Goal: Information Seeking & Learning: Learn about a topic

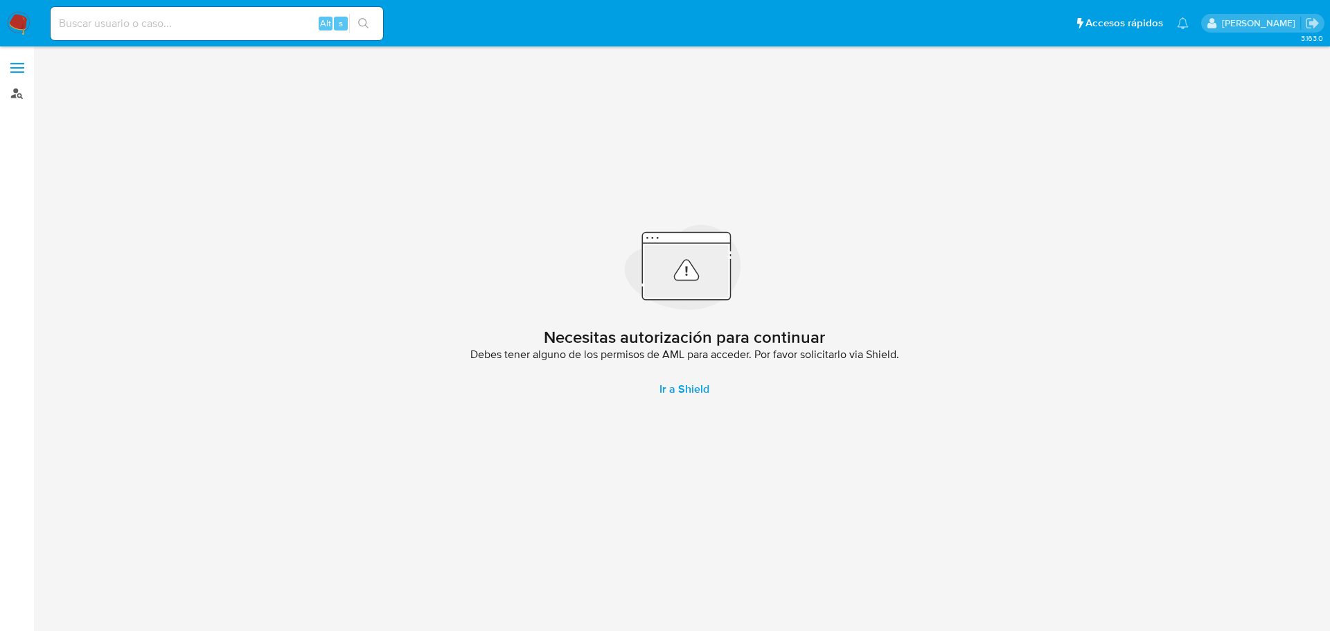
click at [13, 93] on link "Buscador de personas" at bounding box center [82, 92] width 165 height 21
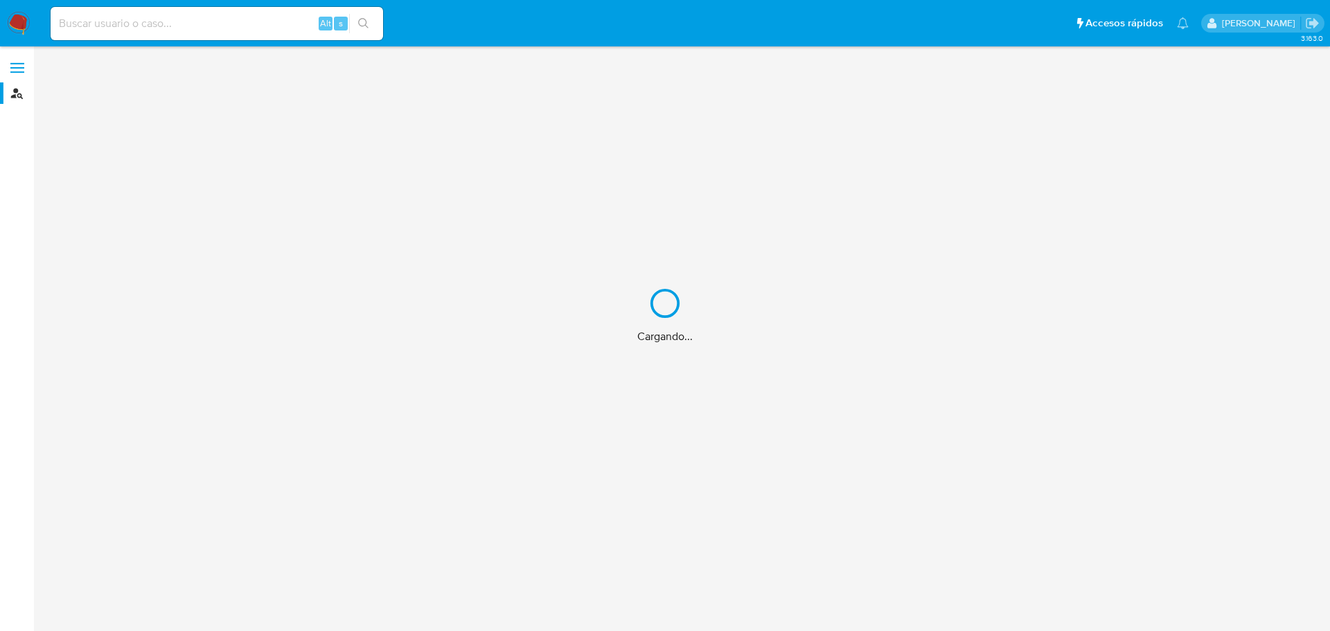
click at [103, 24] on div "Cargando..." at bounding box center [665, 315] width 1330 height 631
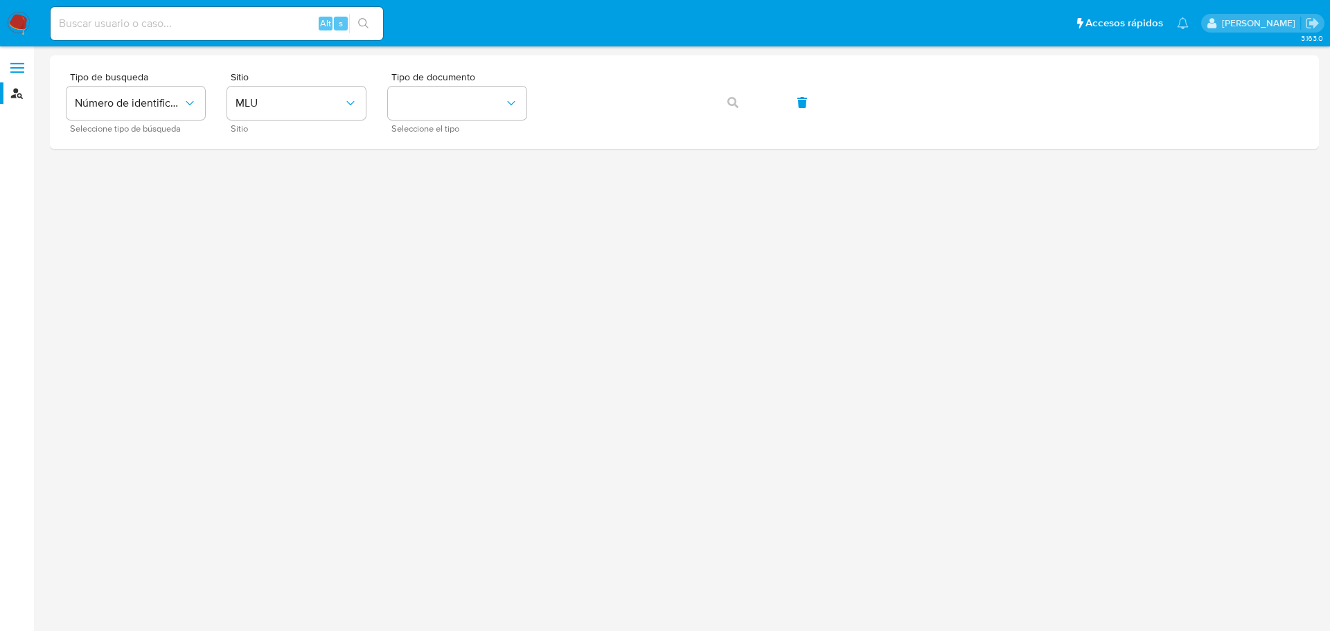
click at [184, 23] on input at bounding box center [217, 24] width 332 height 18
click at [199, 97] on button "Número de identificación" at bounding box center [135, 103] width 139 height 33
click at [141, 189] on div "User ID" at bounding box center [132, 187] width 114 height 33
click at [725, 103] on button "button" at bounding box center [732, 102] width 47 height 33
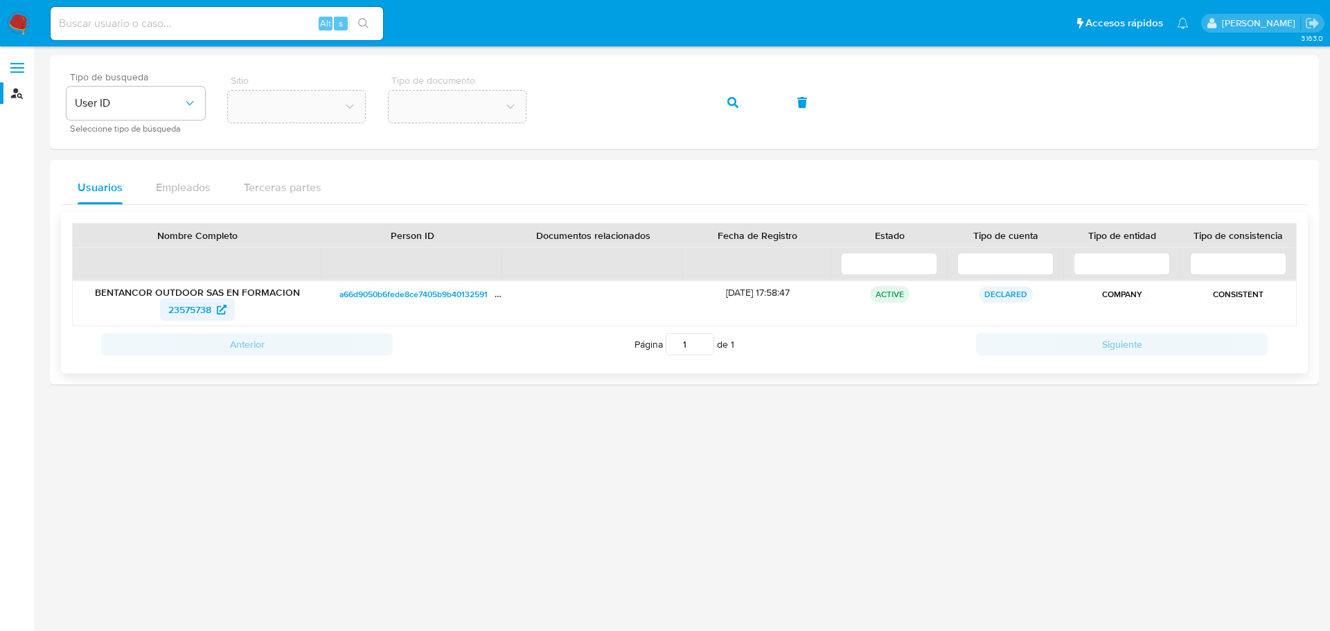
click at [193, 310] on span "23575738" at bounding box center [189, 310] width 43 height 22
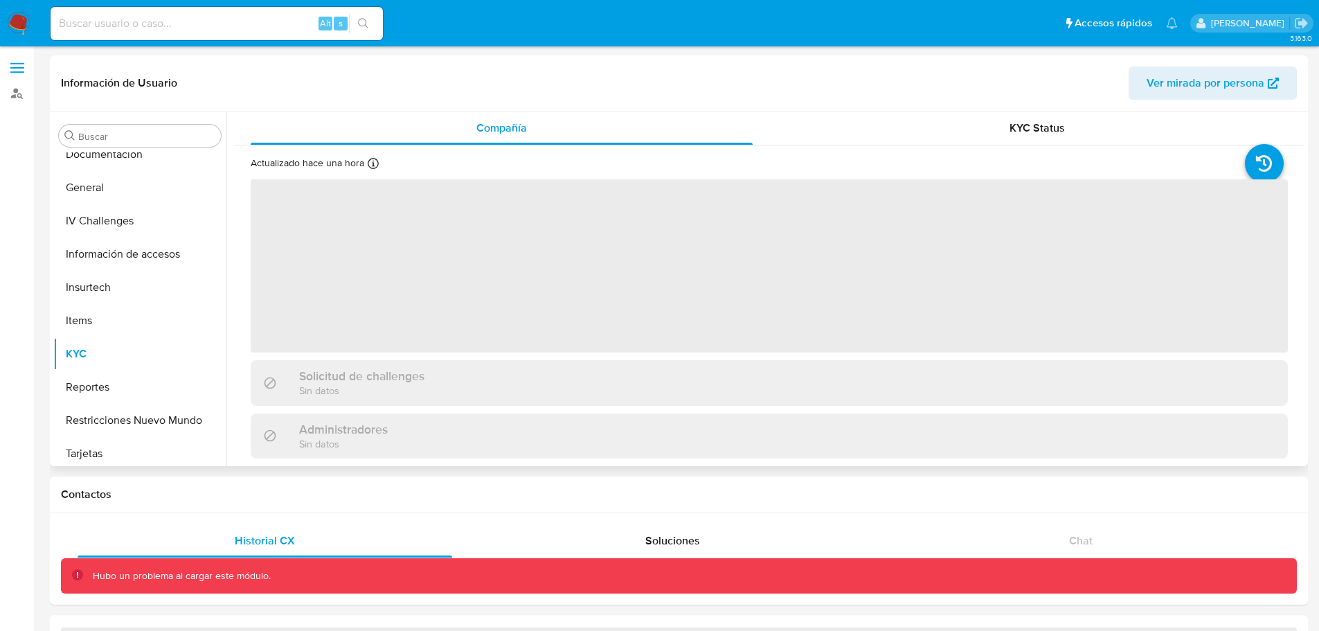
scroll to position [353, 0]
select select "10"
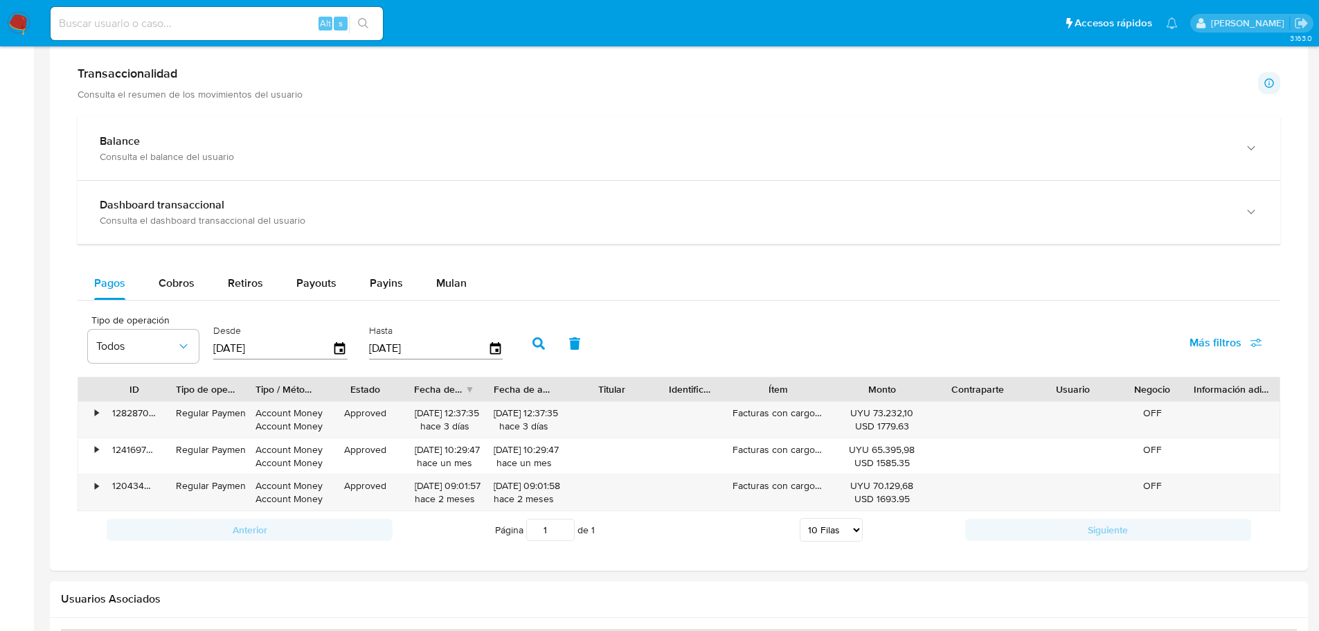
scroll to position [693, 0]
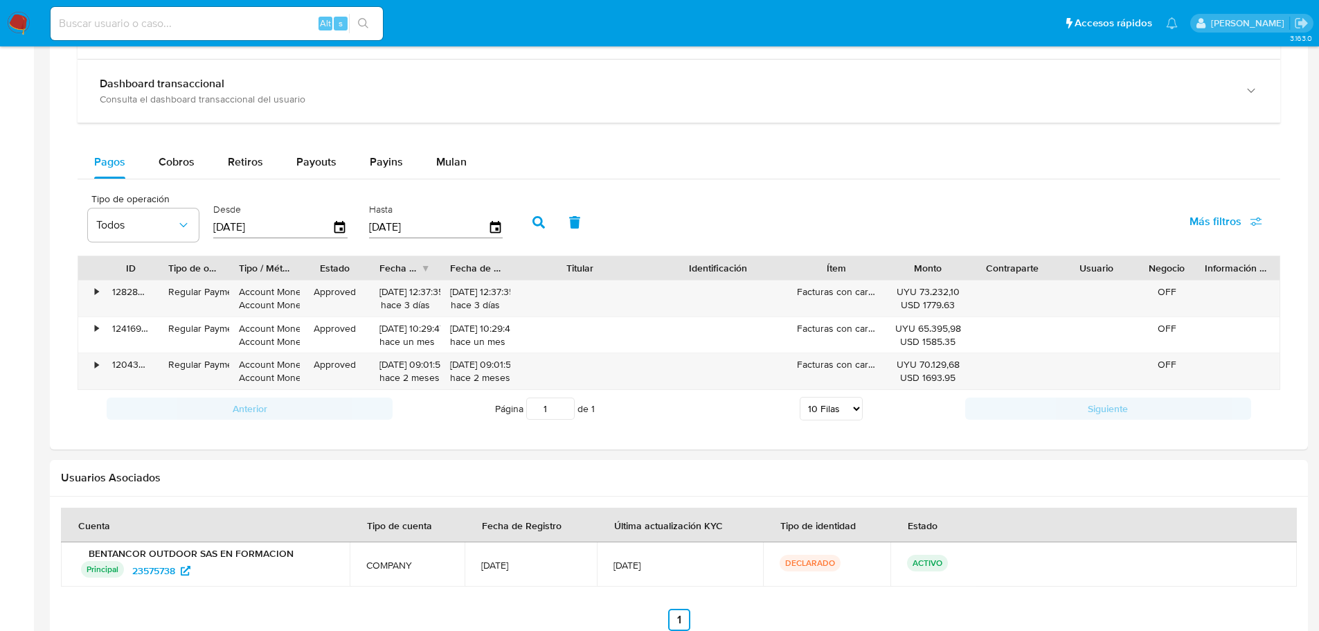
drag, startPoint x: 727, startPoint y: 267, endPoint x: 802, endPoint y: 269, distance: 74.8
click at [802, 269] on div "ID Tipo de operación Tipo / Método Estado Fecha de creación Fecha de aprobación…" at bounding box center [679, 268] width 1202 height 24
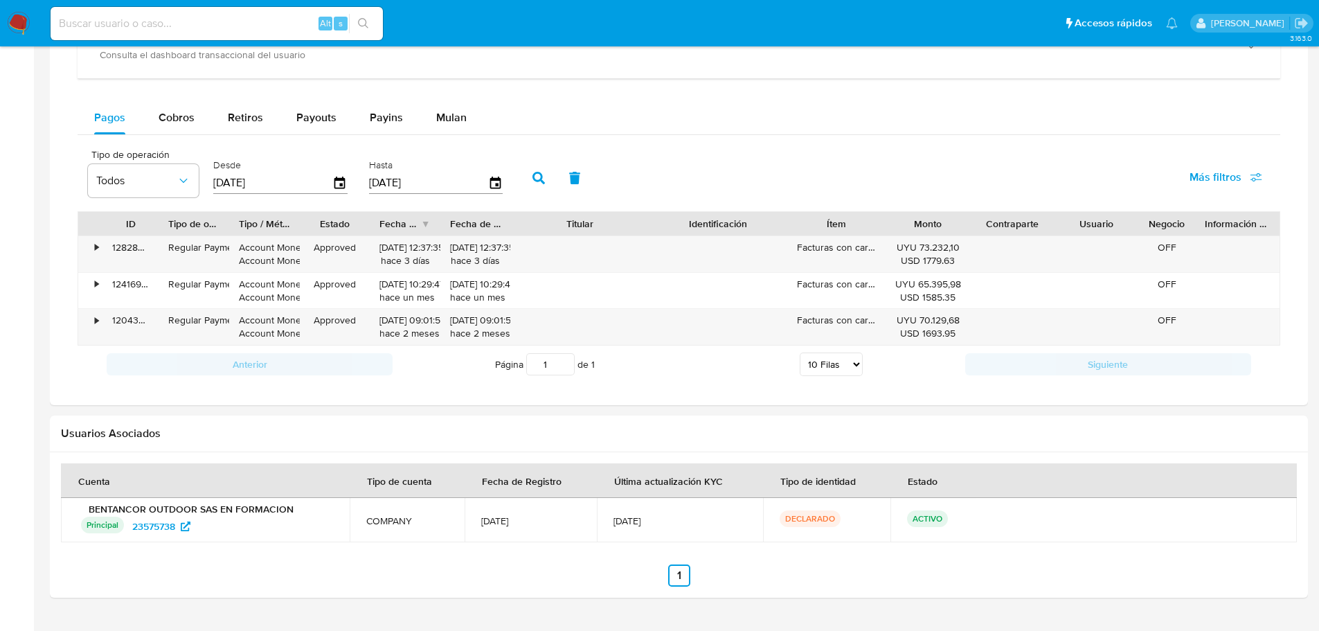
scroll to position [762, 0]
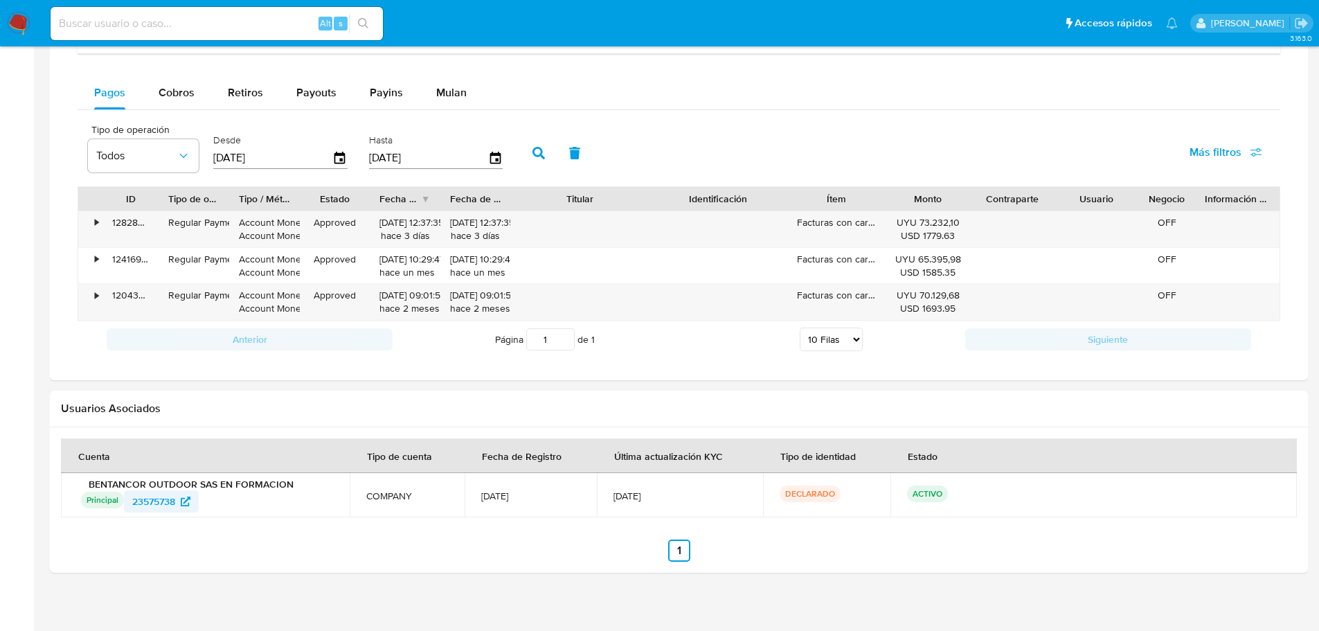
click at [156, 499] on span "23575738" at bounding box center [153, 501] width 43 height 22
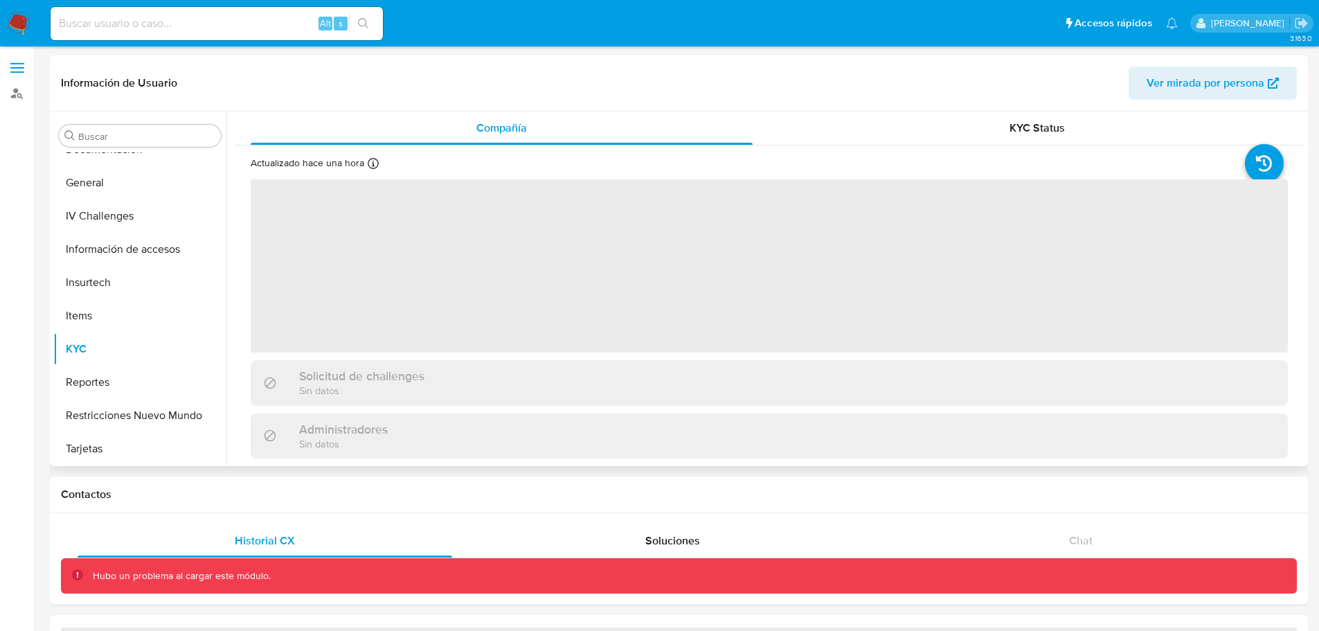
scroll to position [353, 0]
select select "10"
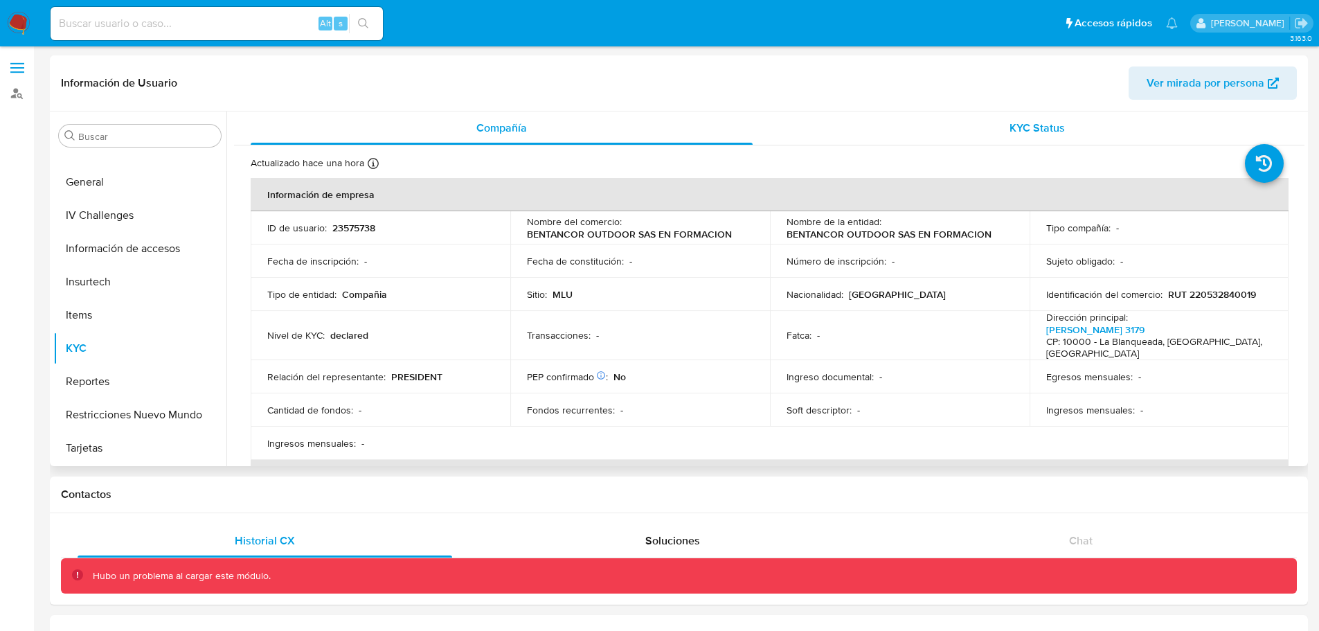
click at [1004, 133] on div "KYC Status" at bounding box center [1037, 128] width 502 height 33
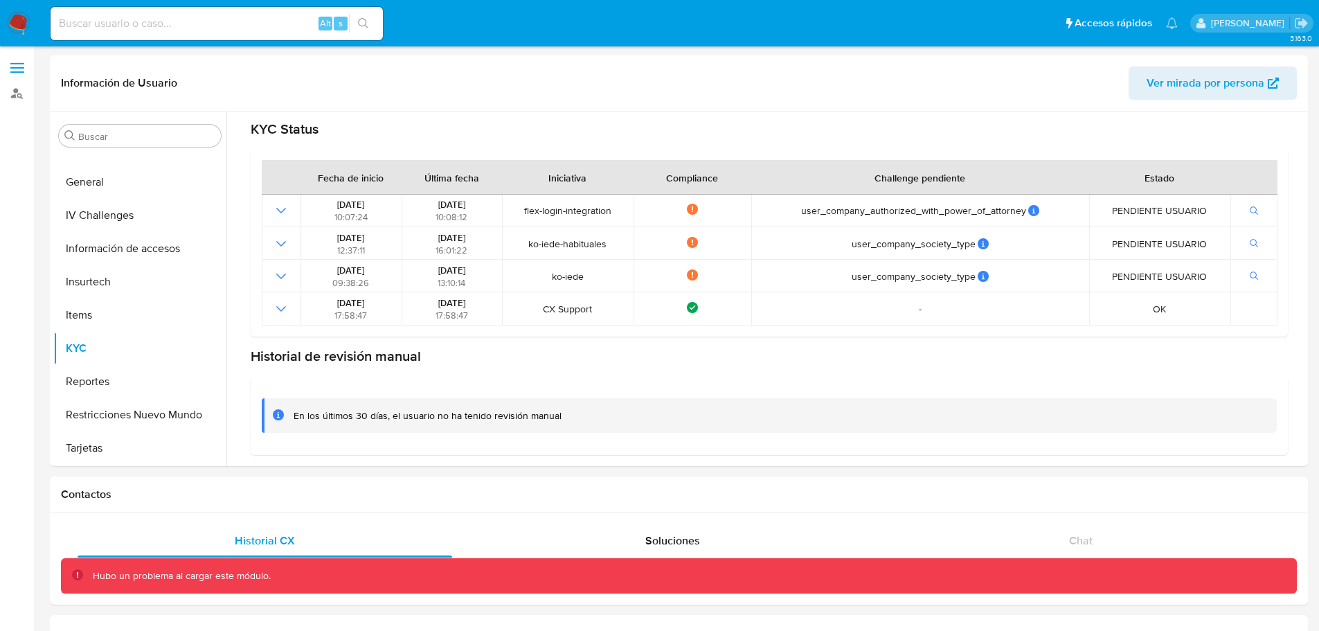
scroll to position [57, 0]
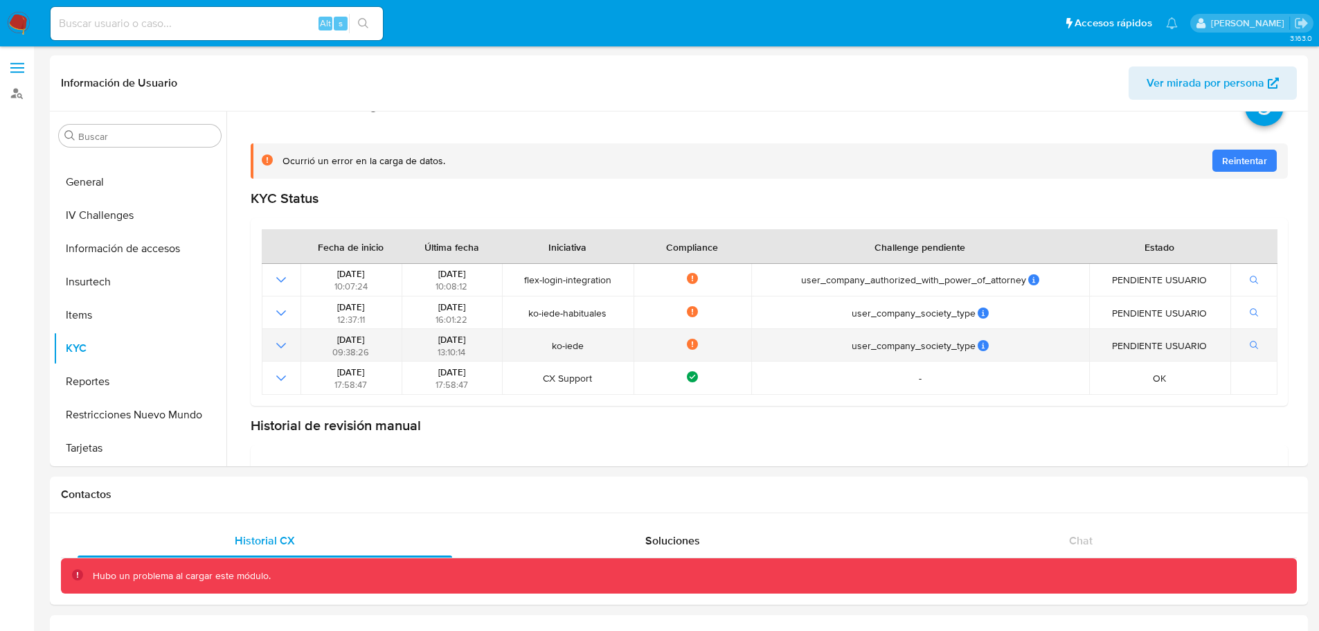
click at [277, 345] on icon "Mostrar operación" at bounding box center [281, 345] width 17 height 17
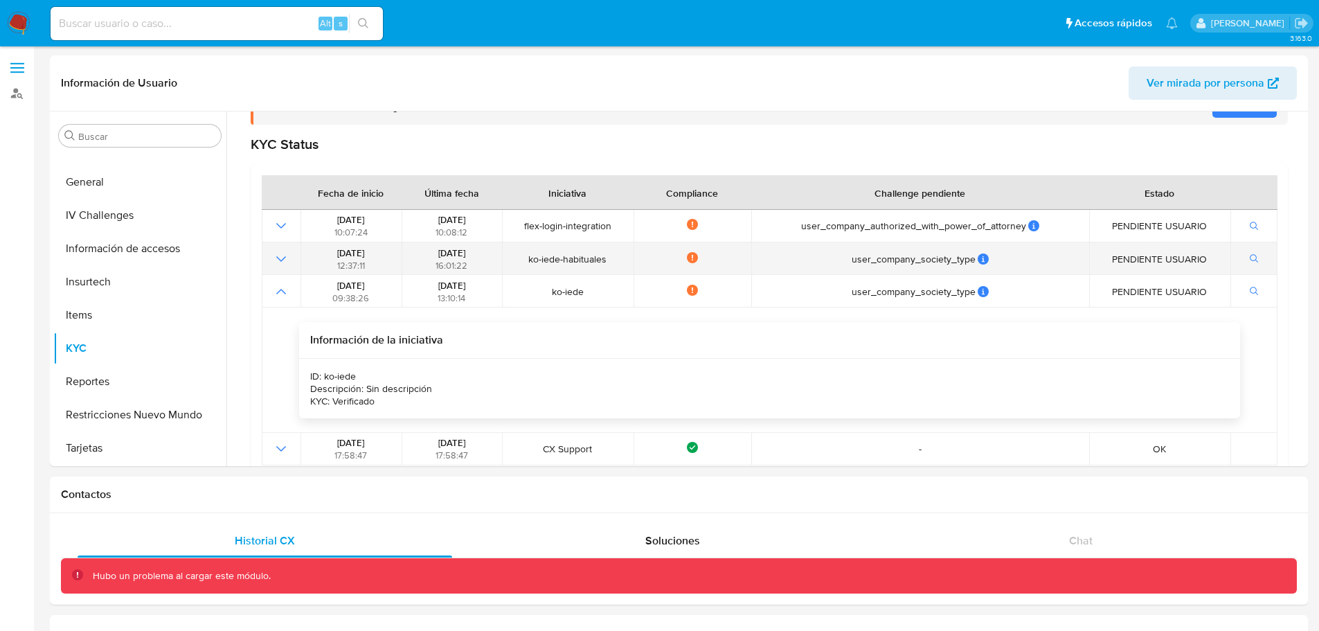
scroll to position [195, 0]
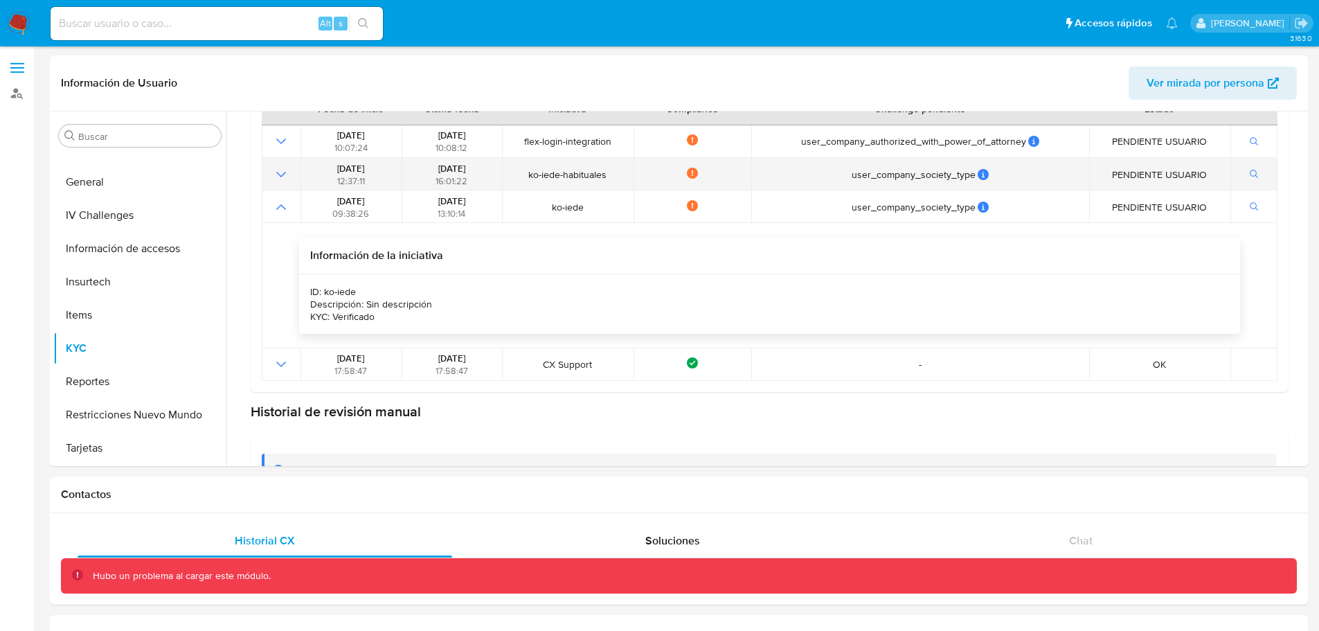
click at [282, 178] on icon "Mostrar operación" at bounding box center [281, 174] width 17 height 17
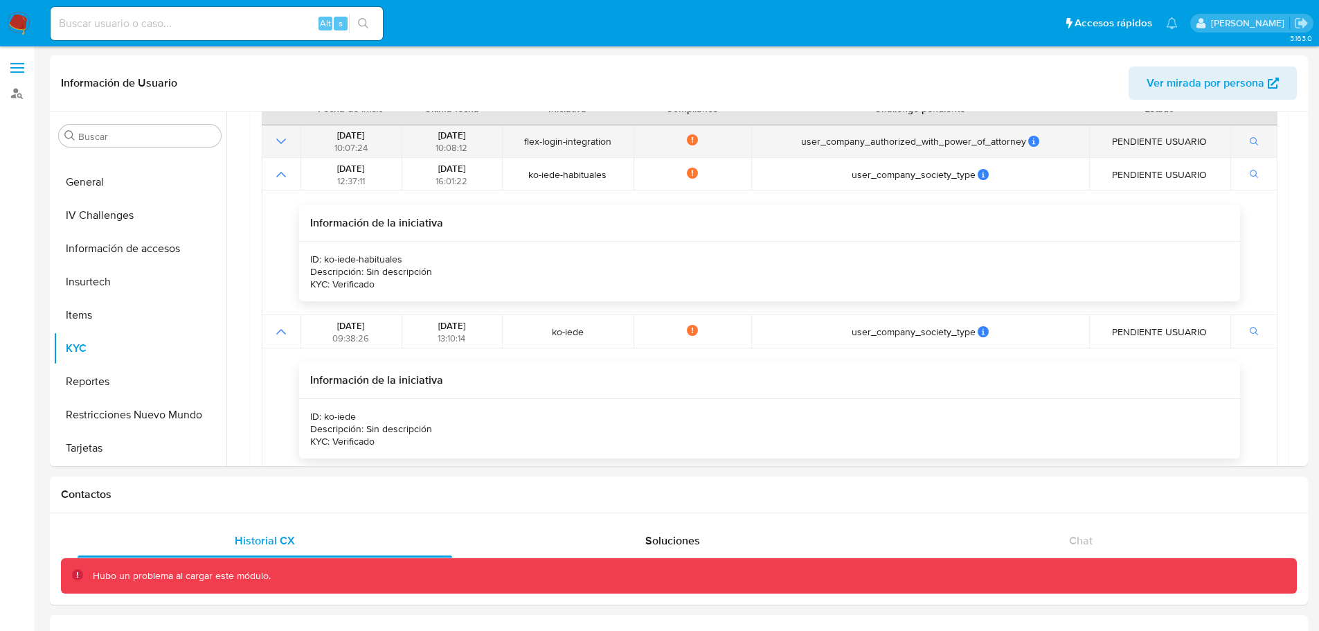
click at [276, 138] on icon "Mostrar operación" at bounding box center [281, 141] width 17 height 17
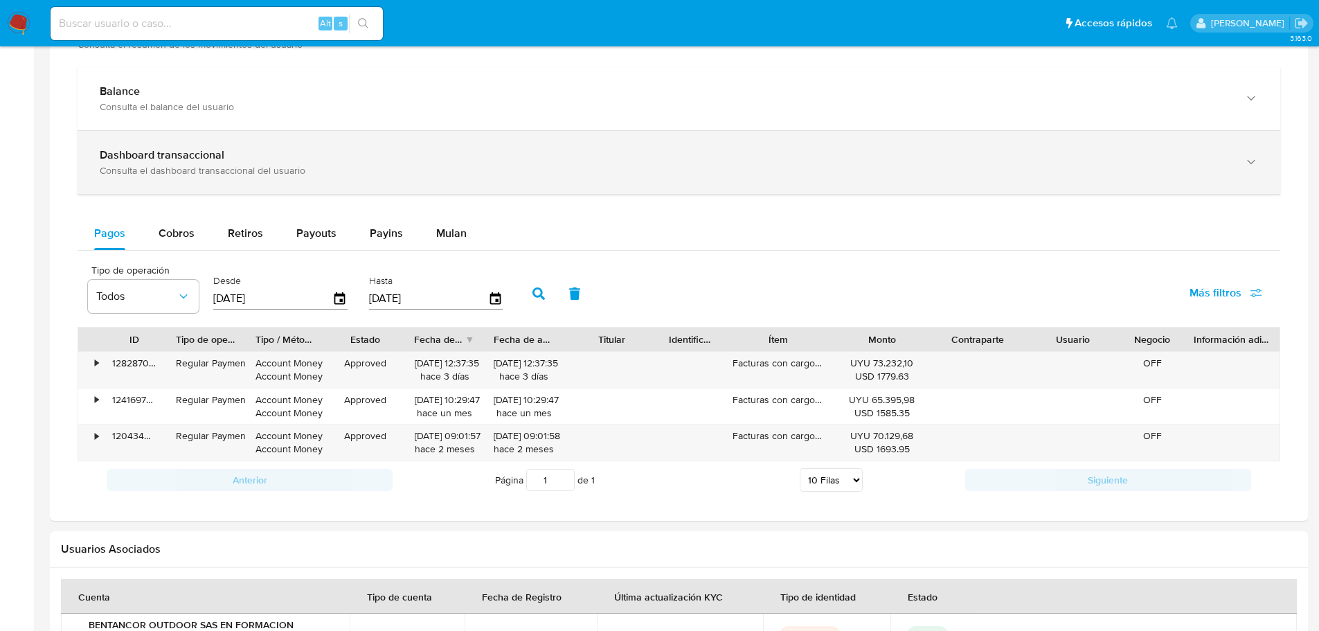
scroll to position [623, 0]
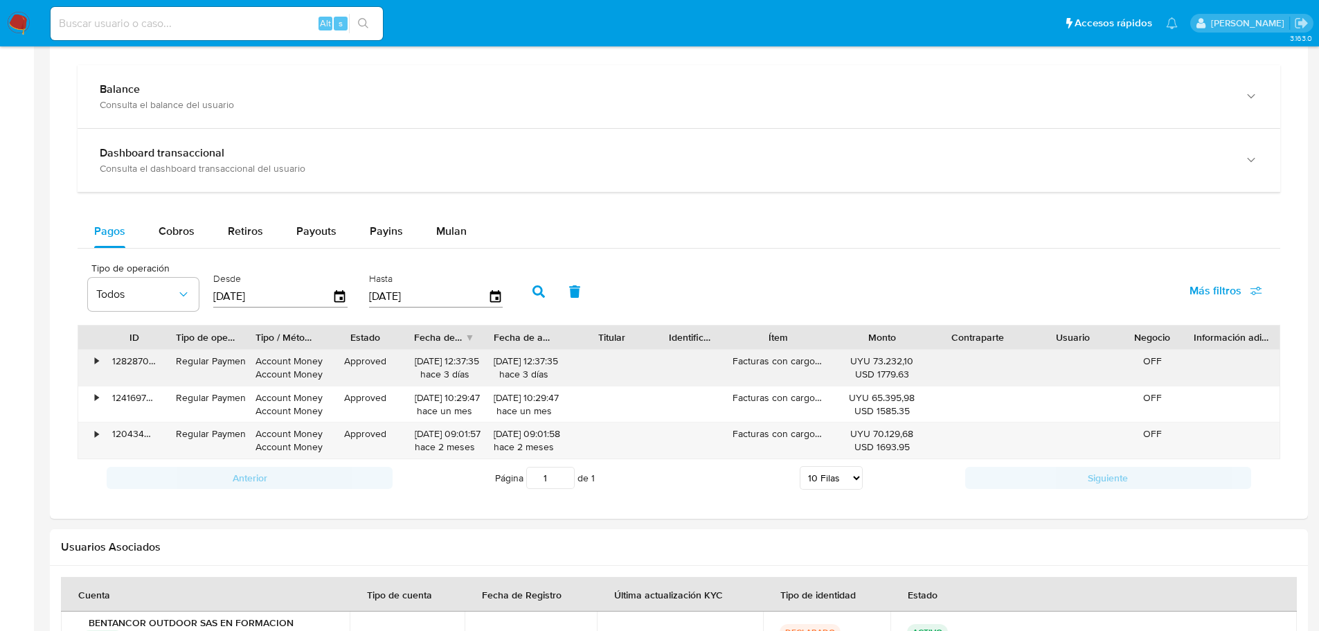
click at [93, 359] on div "•" at bounding box center [90, 368] width 24 height 36
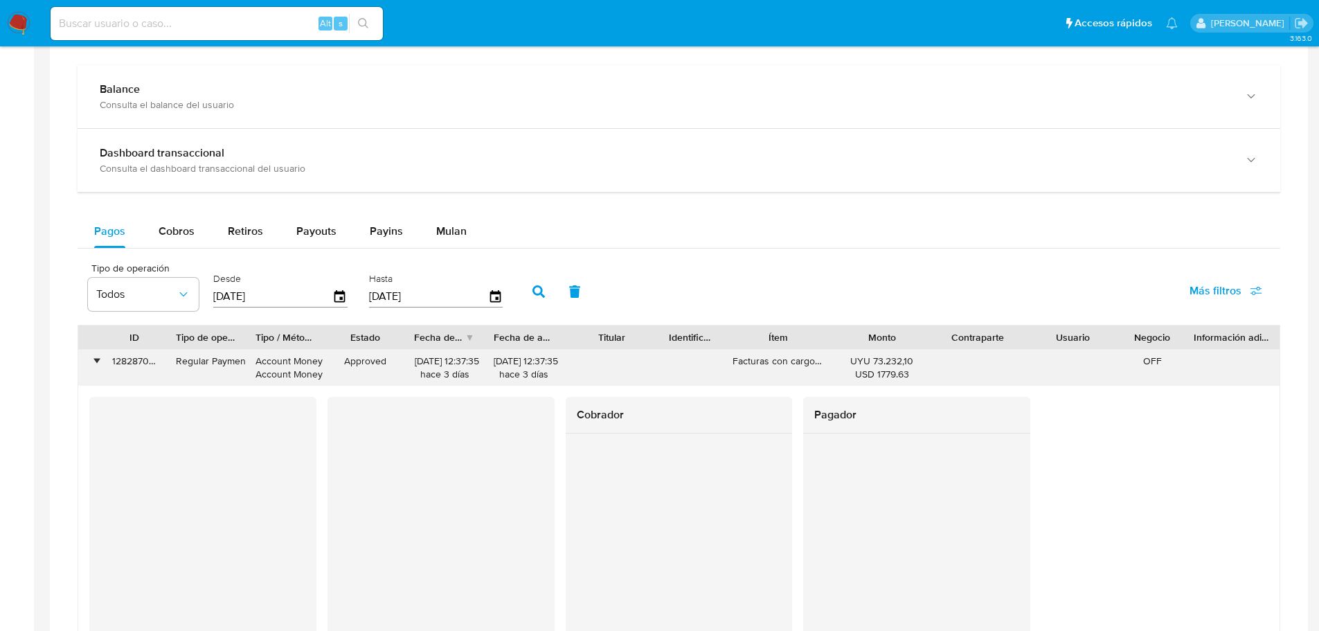
click at [95, 359] on div "•" at bounding box center [96, 361] width 3 height 13
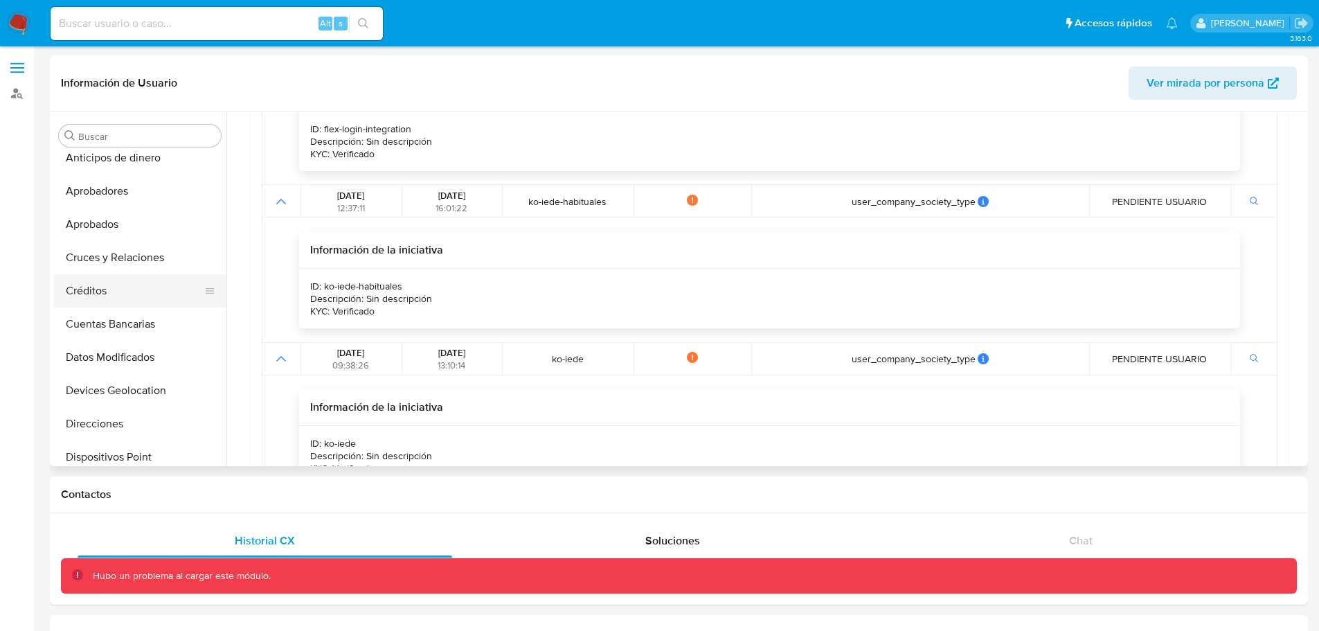
scroll to position [6, 0]
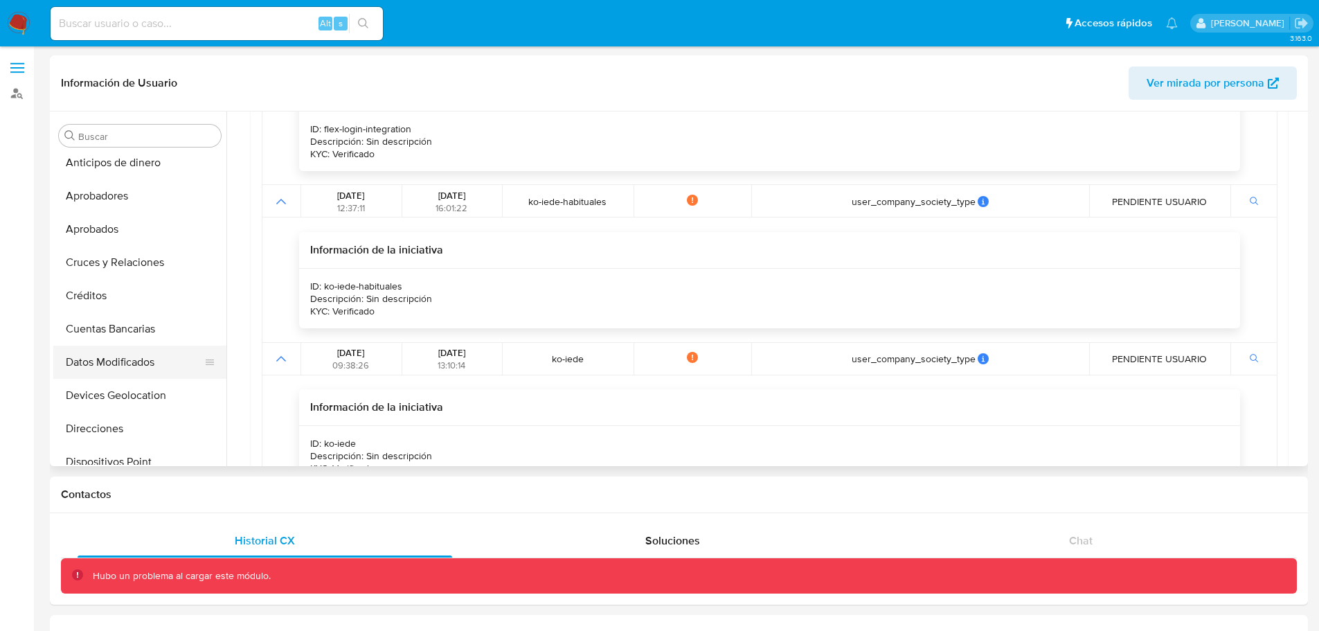
click at [125, 367] on button "Datos Modificados" at bounding box center [134, 362] width 162 height 33
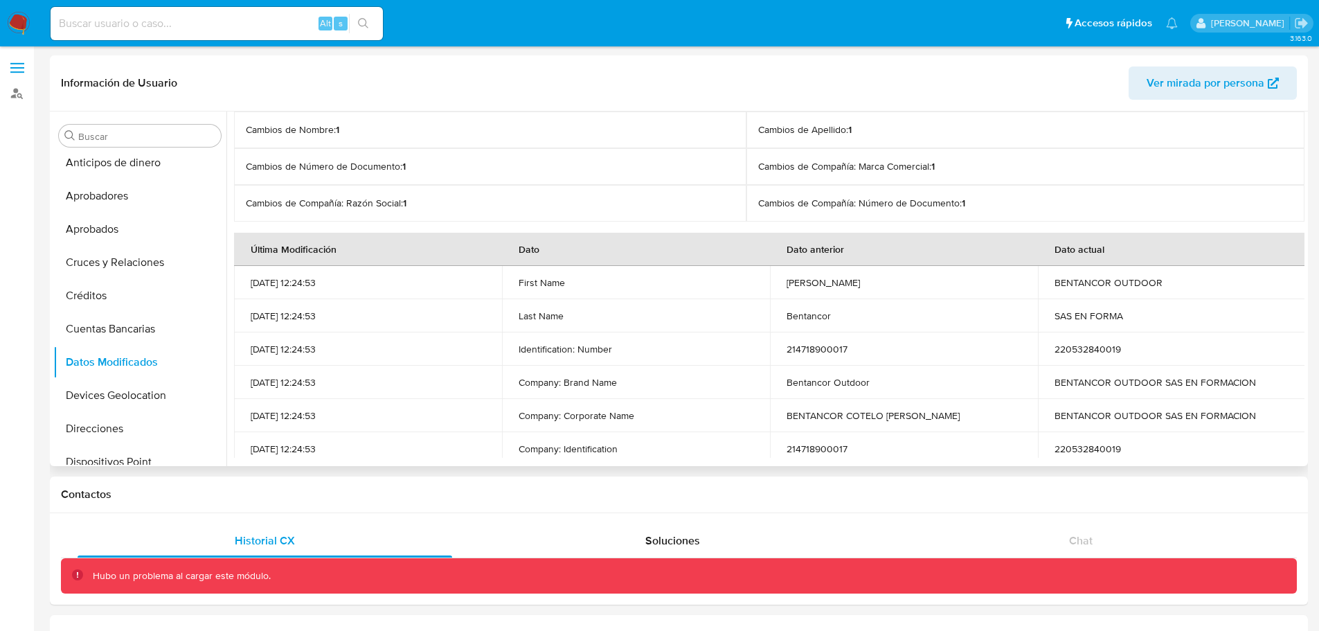
scroll to position [52, 0]
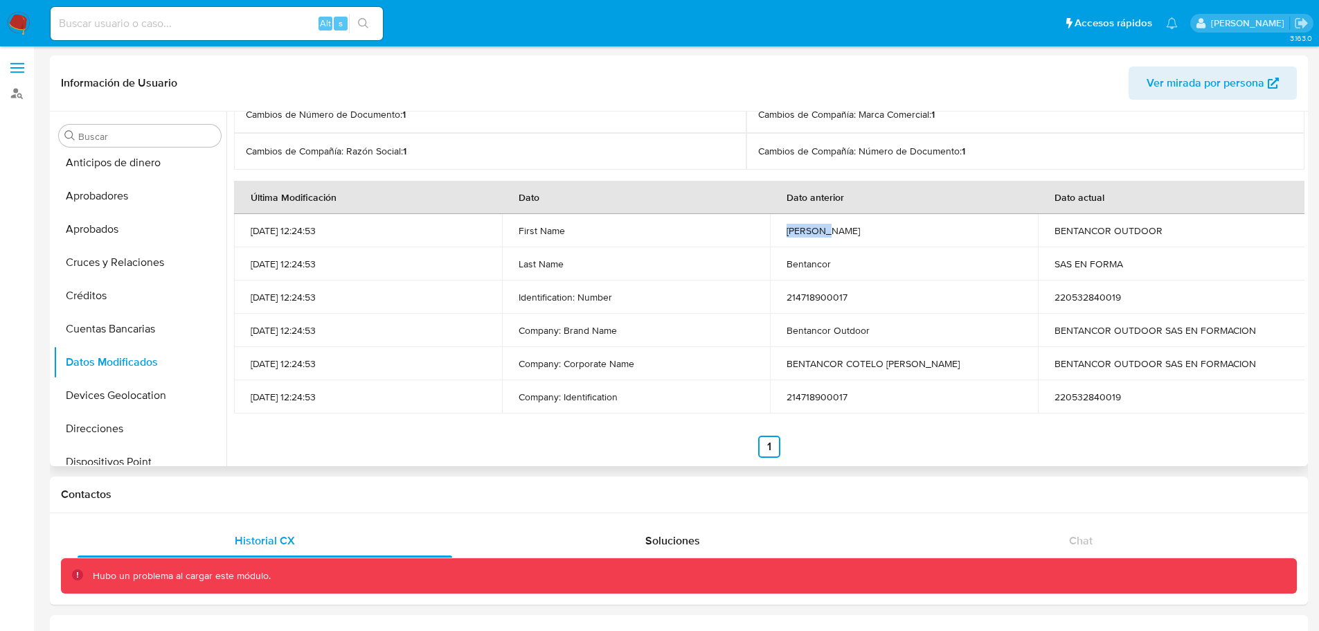
drag, startPoint x: 829, startPoint y: 232, endPoint x: 769, endPoint y: 229, distance: 59.6
click at [770, 229] on td "[PERSON_NAME]" at bounding box center [904, 230] width 268 height 33
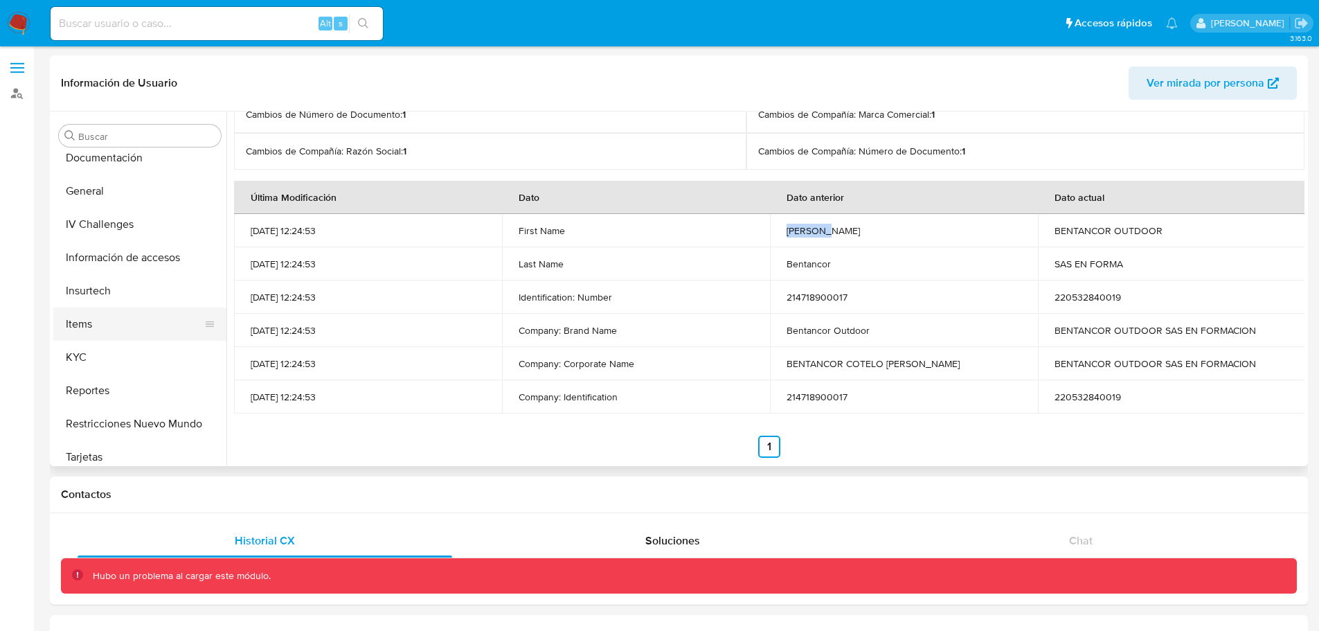
scroll to position [346, 0]
drag, startPoint x: 253, startPoint y: 233, endPoint x: 282, endPoint y: 233, distance: 29.1
click at [282, 233] on p "[DATE] 12:24:53" at bounding box center [368, 230] width 235 height 12
